Goal: Task Accomplishment & Management: Complete application form

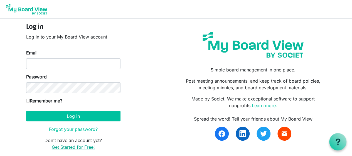
click at [75, 148] on link "Get Started for Free!" at bounding box center [73, 147] width 43 height 6
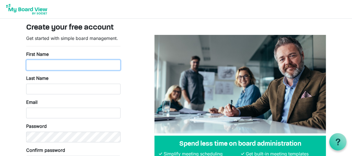
click at [65, 67] on input "First Name" at bounding box center [73, 65] width 94 height 11
type input "r"
type input "Rony"
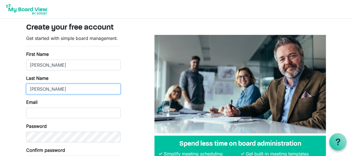
type input "Ahmed"
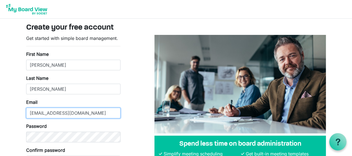
type input "[EMAIL_ADDRESS][DOMAIN_NAME]"
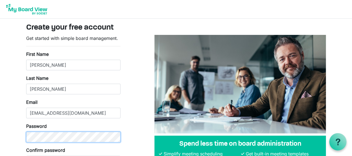
scroll to position [50, 0]
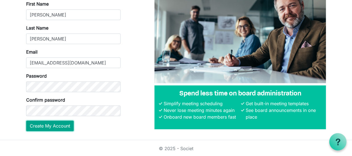
click at [61, 124] on button "Create My Account" at bounding box center [50, 125] width 48 height 11
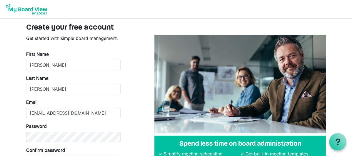
scroll to position [50, 0]
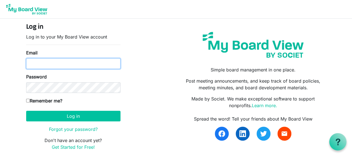
click at [67, 62] on input "Email" at bounding box center [73, 63] width 94 height 11
type input "[EMAIL_ADDRESS][DOMAIN_NAME]"
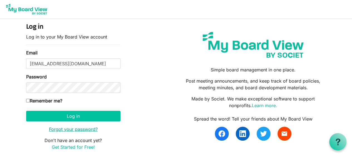
click at [65, 128] on link "Forgot your password?" at bounding box center [73, 129] width 49 height 6
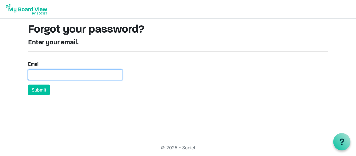
click at [59, 73] on input "Email" at bounding box center [75, 74] width 94 height 11
type input "[EMAIL_ADDRESS][DOMAIN_NAME]"
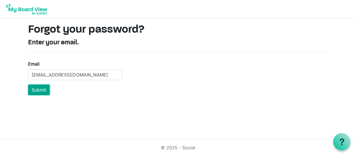
click at [45, 86] on button "Submit" at bounding box center [39, 89] width 22 height 11
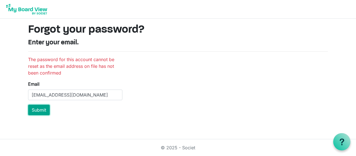
click at [41, 107] on button "Submit" at bounding box center [39, 109] width 22 height 11
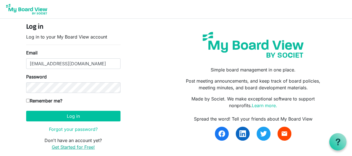
click at [80, 144] on link "Get Started for Free!" at bounding box center [73, 147] width 43 height 6
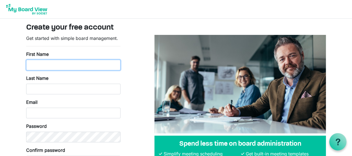
click at [41, 67] on input "First Name" at bounding box center [73, 65] width 94 height 11
type input "[PERSON_NAME]"
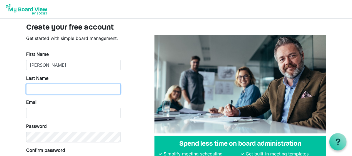
click at [42, 89] on input "Last Name" at bounding box center [73, 88] width 94 height 11
type input "[PERSON_NAME]"
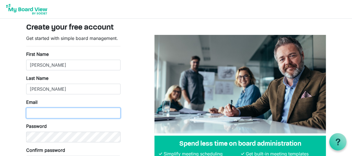
click at [46, 114] on input "Email" at bounding box center [73, 112] width 94 height 11
type input "[EMAIL_ADDRESS][DOMAIN_NAME]"
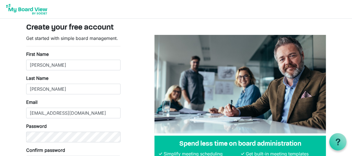
scroll to position [50, 0]
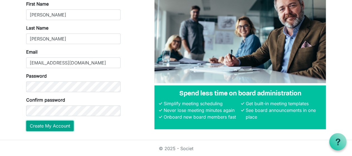
click at [50, 125] on button "Create My Account" at bounding box center [50, 125] width 48 height 11
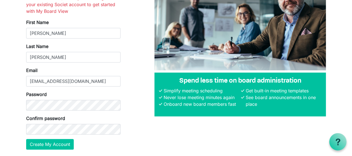
scroll to position [63, 0]
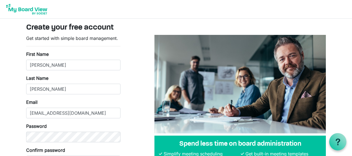
scroll to position [50, 0]
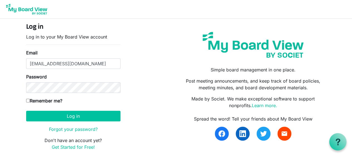
click at [49, 100] on label "Remember me?" at bounding box center [44, 100] width 36 height 7
click at [30, 100] on input "Remember me?" at bounding box center [28, 101] width 4 height 4
checkbox input "true"
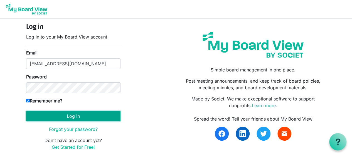
click at [57, 113] on button "Log in" at bounding box center [73, 115] width 94 height 11
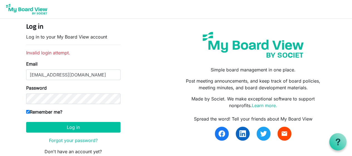
scroll to position [31, 0]
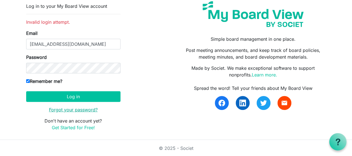
click at [66, 111] on link "Forgot your password?" at bounding box center [73, 110] width 49 height 6
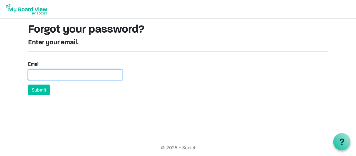
click at [47, 73] on input "Email" at bounding box center [75, 74] width 94 height 11
type input "[EMAIL_ADDRESS][DOMAIN_NAME]"
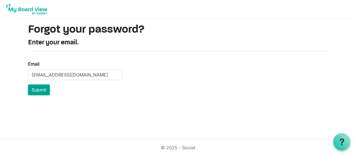
click at [46, 87] on button "Submit" at bounding box center [39, 89] width 22 height 11
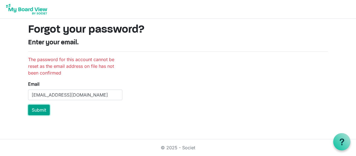
click at [43, 111] on button "Submit" at bounding box center [39, 109] width 22 height 11
click at [37, 112] on button "Submit" at bounding box center [39, 109] width 22 height 11
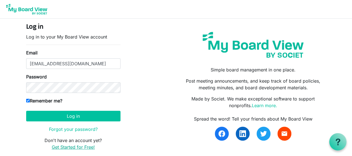
click at [76, 147] on link "Get Started for Free!" at bounding box center [73, 147] width 43 height 6
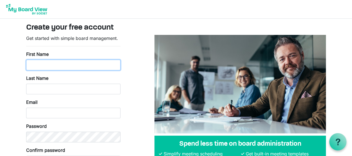
click at [62, 64] on input "First Name" at bounding box center [73, 65] width 94 height 11
type input "jahidhasan842500@gmail.com"
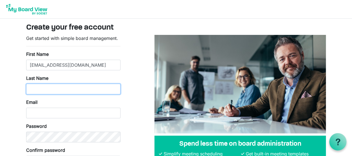
click at [68, 88] on input "Last Name" at bounding box center [73, 88] width 94 height 11
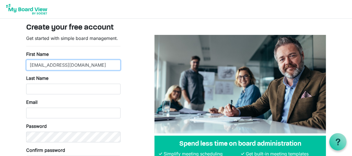
drag, startPoint x: 102, startPoint y: 63, endPoint x: 24, endPoint y: 66, distance: 77.4
click at [24, 66] on div "Get started with simple board management. First Name jahidhasan842500@gmail.com…" at bounding box center [73, 110] width 103 height 151
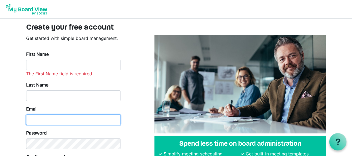
click at [45, 119] on input "Email" at bounding box center [73, 119] width 94 height 11
paste input "jahidhasan842500@gmail.com"
type input "jahidhasan842500@gmail.com"
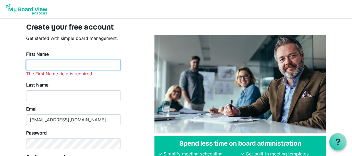
click at [47, 64] on input "First Name" at bounding box center [73, 65] width 94 height 11
type input "Rony"
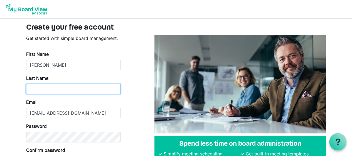
click at [52, 87] on input "Last Name" at bounding box center [73, 88] width 94 height 11
type input "Ahmed"
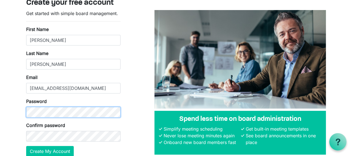
scroll to position [26, 0]
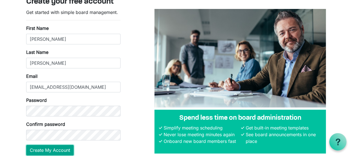
click at [52, 151] on button "Create My Account" at bounding box center [50, 149] width 48 height 11
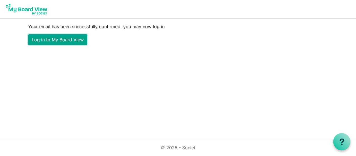
click at [66, 40] on link "Log in to My Board View" at bounding box center [57, 39] width 59 height 11
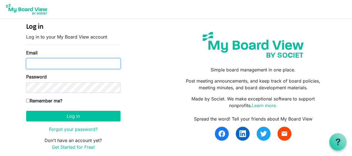
type input "[EMAIL_ADDRESS][DOMAIN_NAME]"
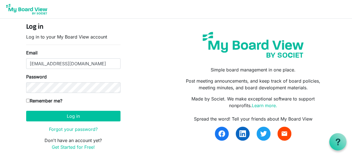
click at [36, 101] on label "Remember me?" at bounding box center [44, 100] width 36 height 7
click at [30, 101] on input "Remember me?" at bounding box center [28, 101] width 4 height 4
checkbox input "true"
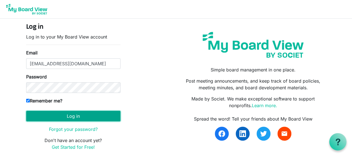
click at [56, 118] on button "Log in" at bounding box center [73, 115] width 94 height 11
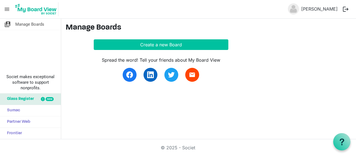
click at [56, 118] on link "Partner Web" at bounding box center [30, 121] width 61 height 11
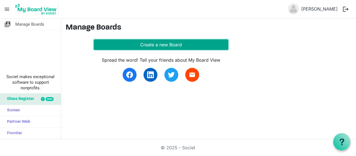
click at [176, 42] on button "Create a new Board" at bounding box center [161, 44] width 135 height 11
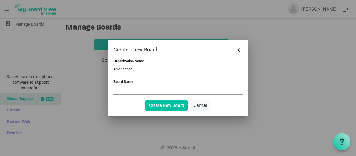
type input "Amar school"
click at [151, 92] on input "Board Name" at bounding box center [178, 90] width 129 height 8
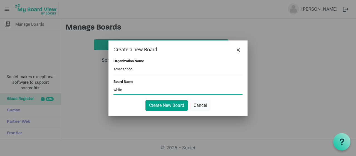
type input "white"
click at [161, 107] on button "Create New Board" at bounding box center [167, 105] width 42 height 11
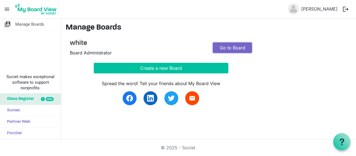
click at [222, 48] on link "Go to Board" at bounding box center [232, 47] width 39 height 11
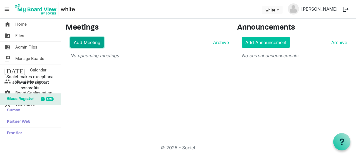
click at [87, 44] on link "Add Meeting" at bounding box center [87, 42] width 34 height 11
